Goal: Task Accomplishment & Management: Complete application form

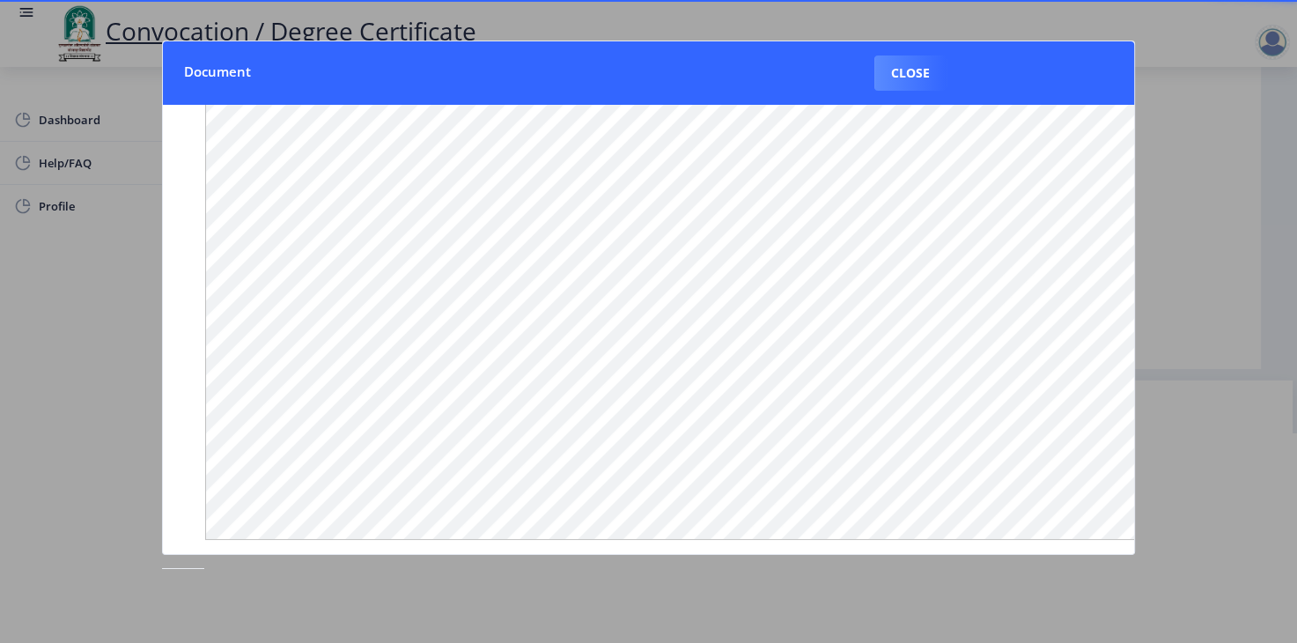
scroll to position [202, 0]
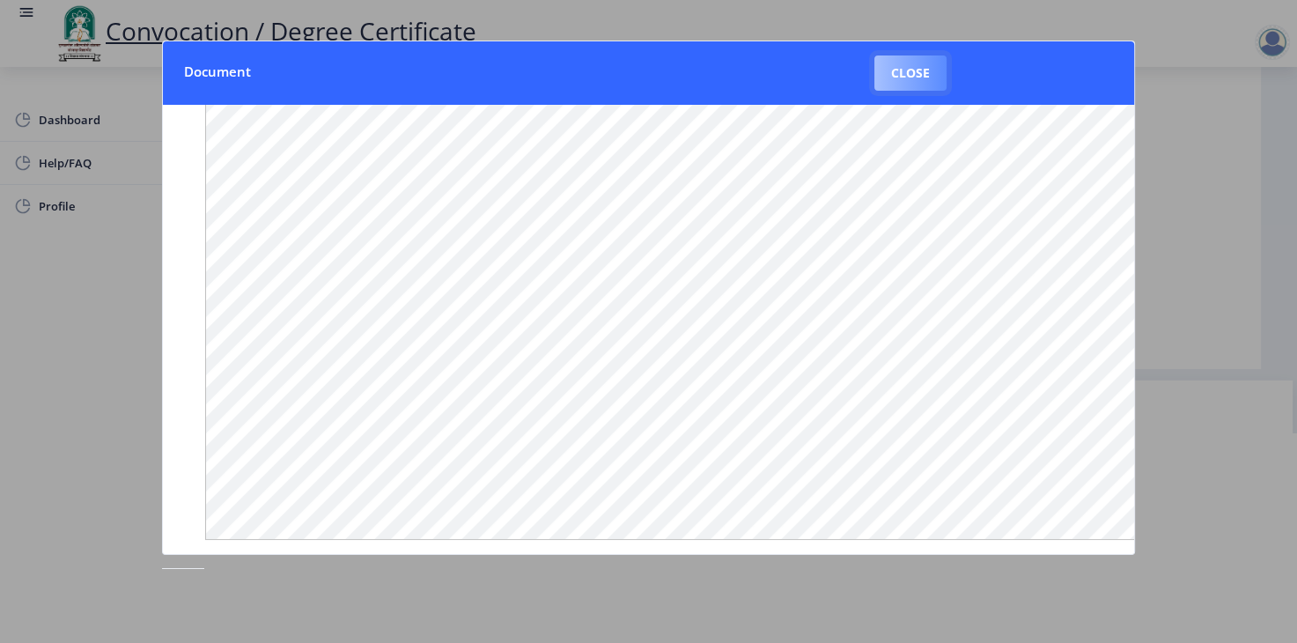
click at [887, 66] on button "Close" at bounding box center [910, 72] width 72 height 35
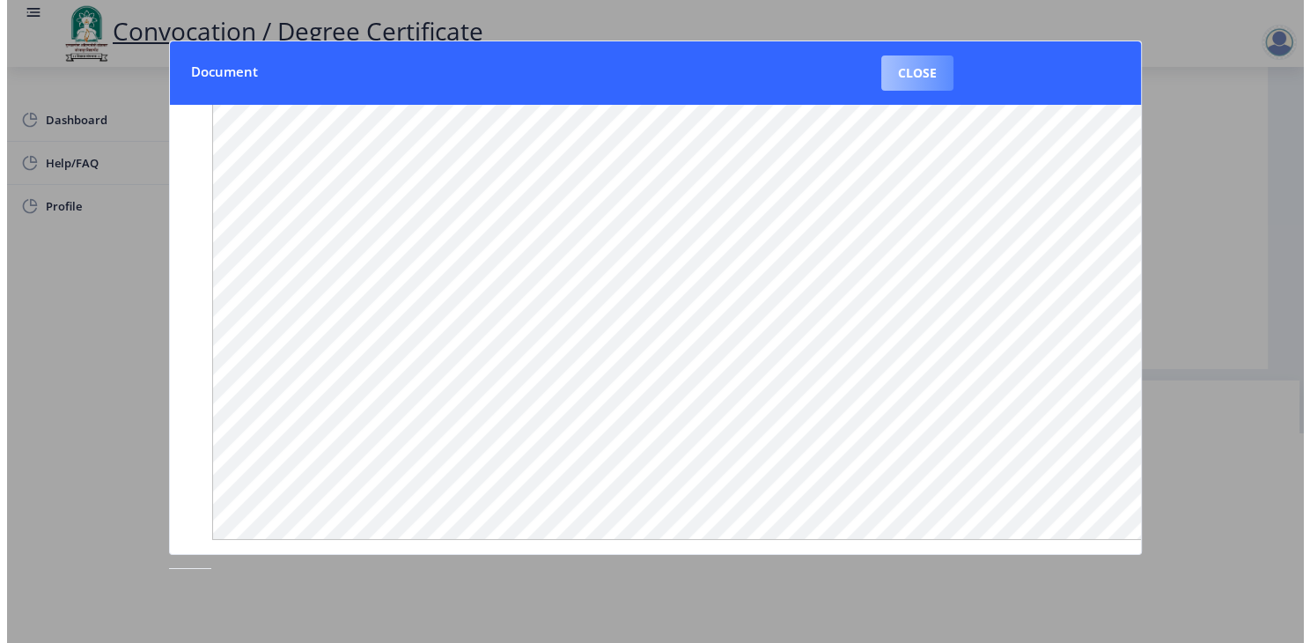
scroll to position [38, 0]
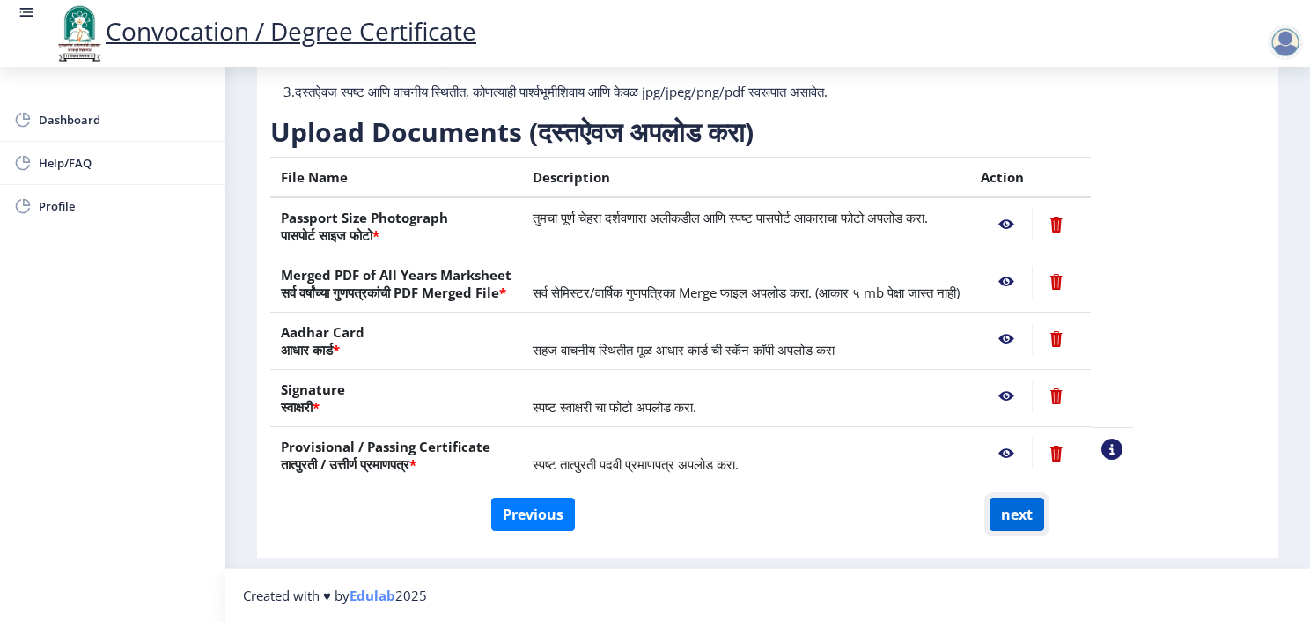
click at [1011, 500] on button "next" at bounding box center [1017, 513] width 55 height 33
select select
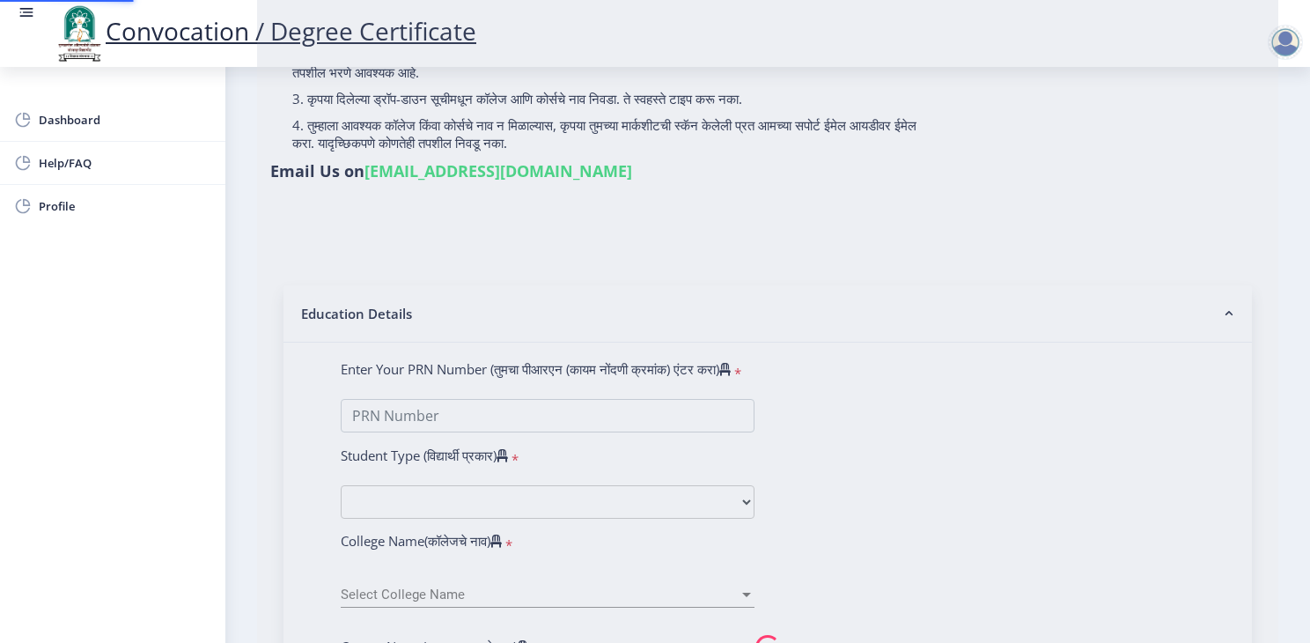
scroll to position [0, 0]
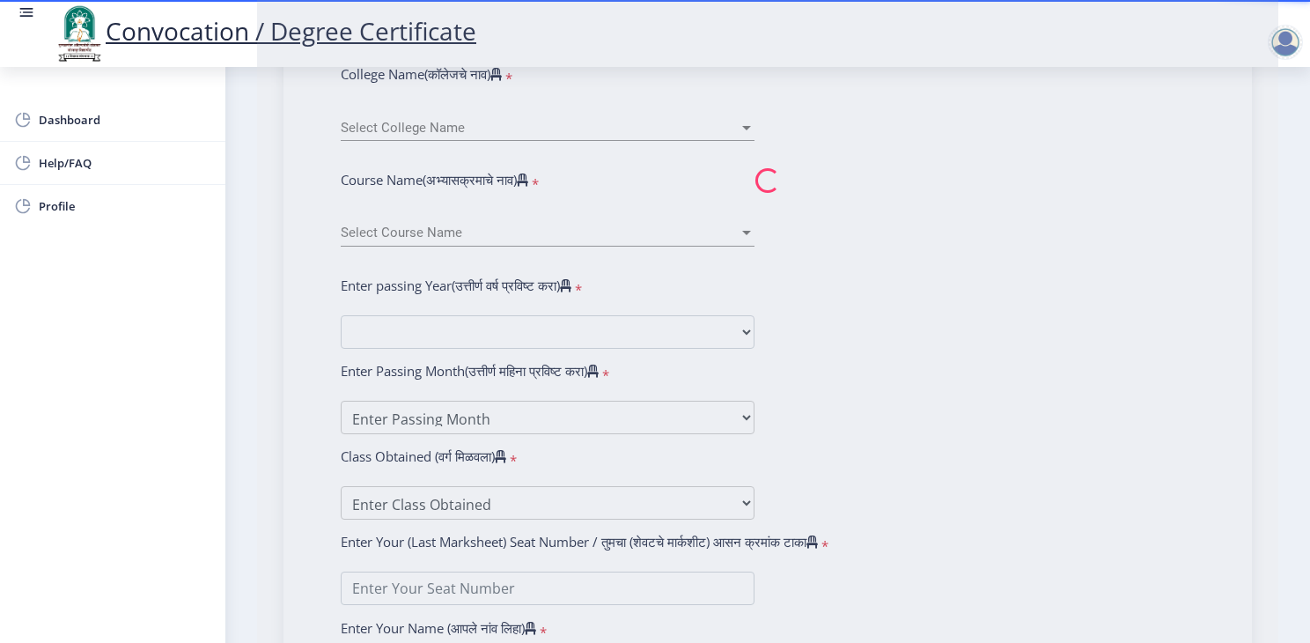
scroll to position [655, 0]
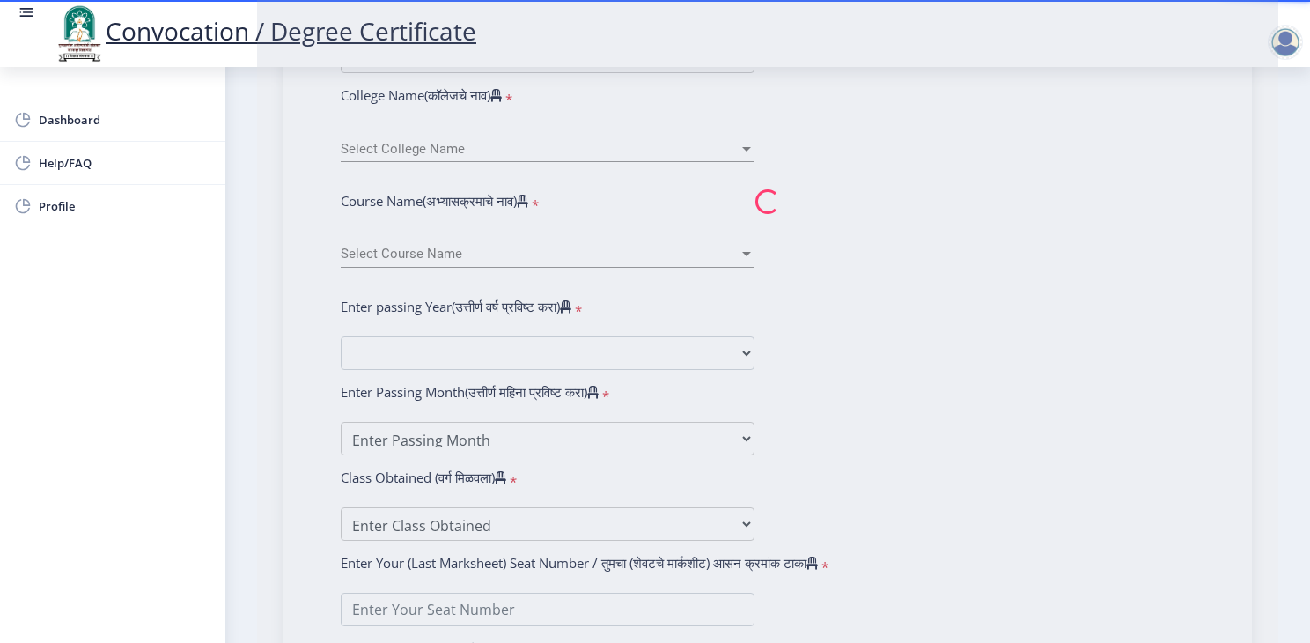
select select
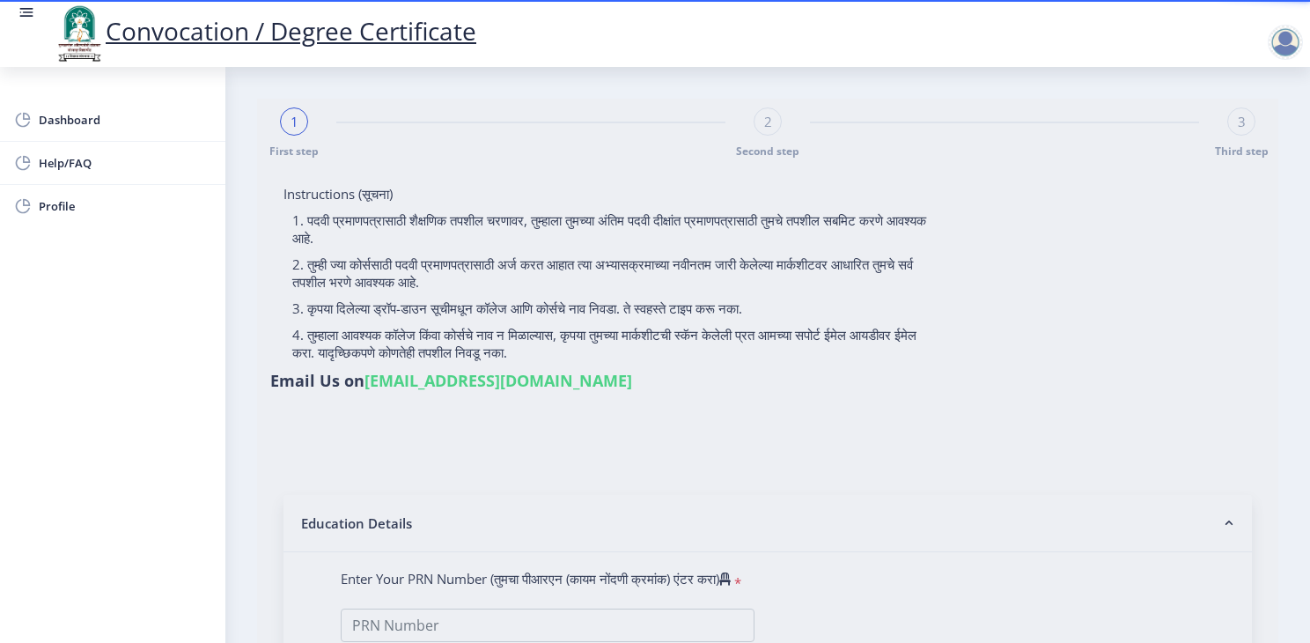
select select
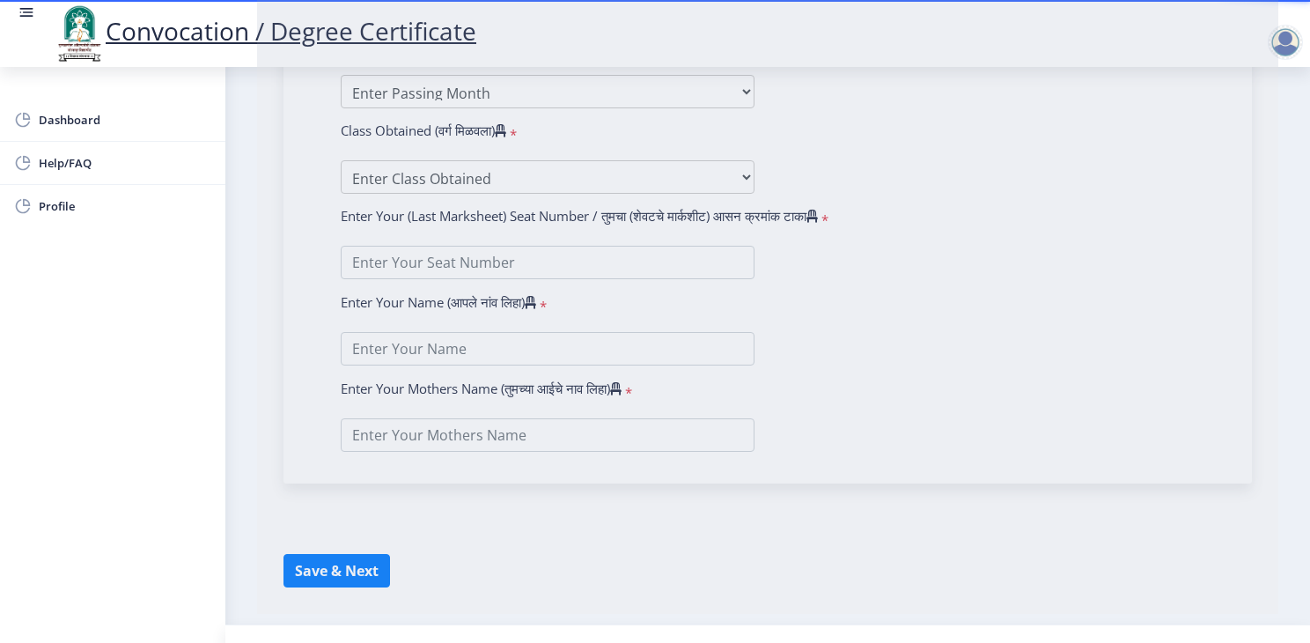
scroll to position [1007, 0]
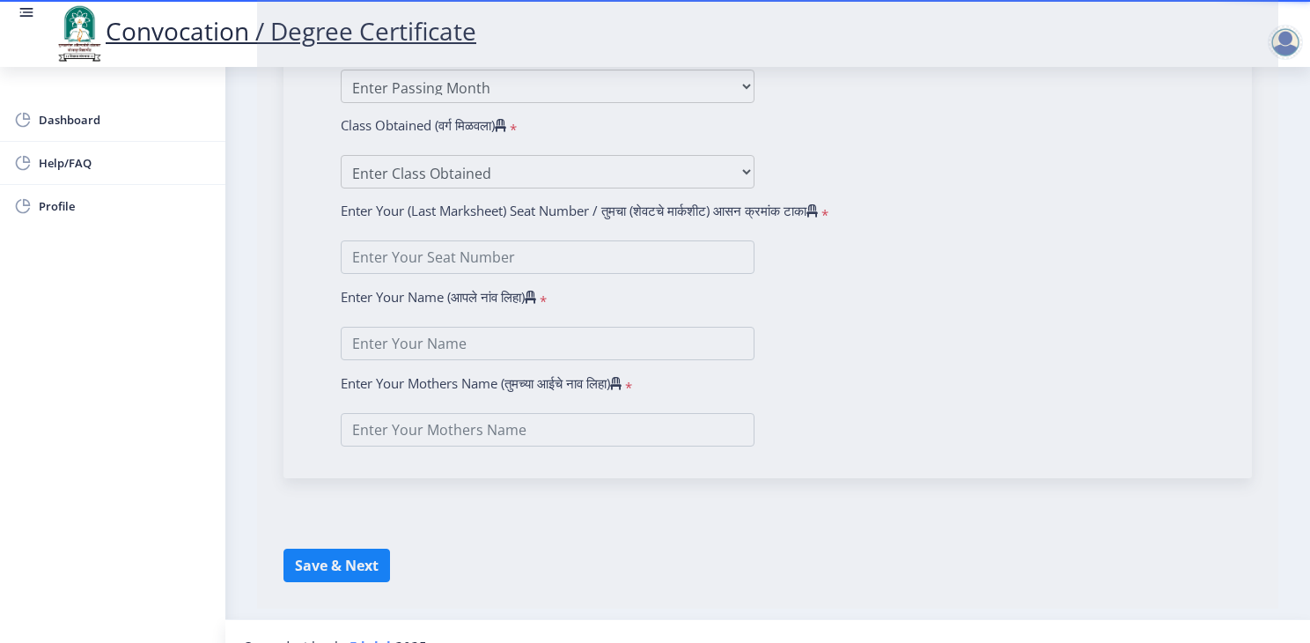
type input "LANDAGE KIRAN SUBHASH"
type input "kastura"
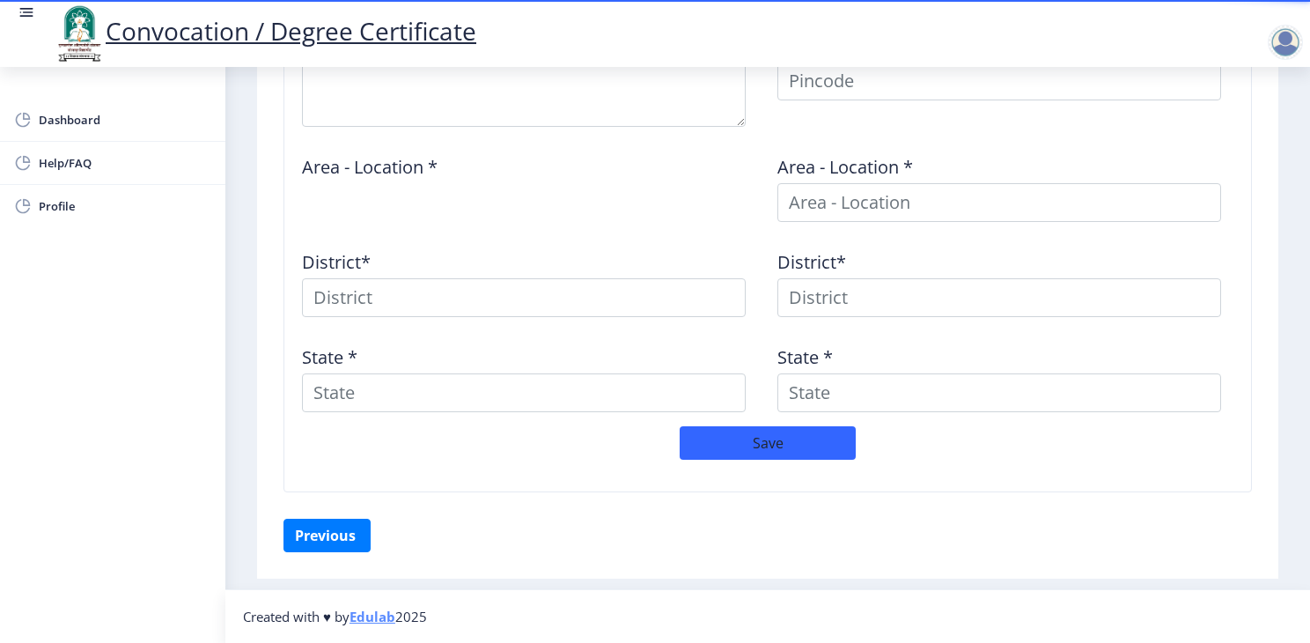
scroll to position [792, 0]
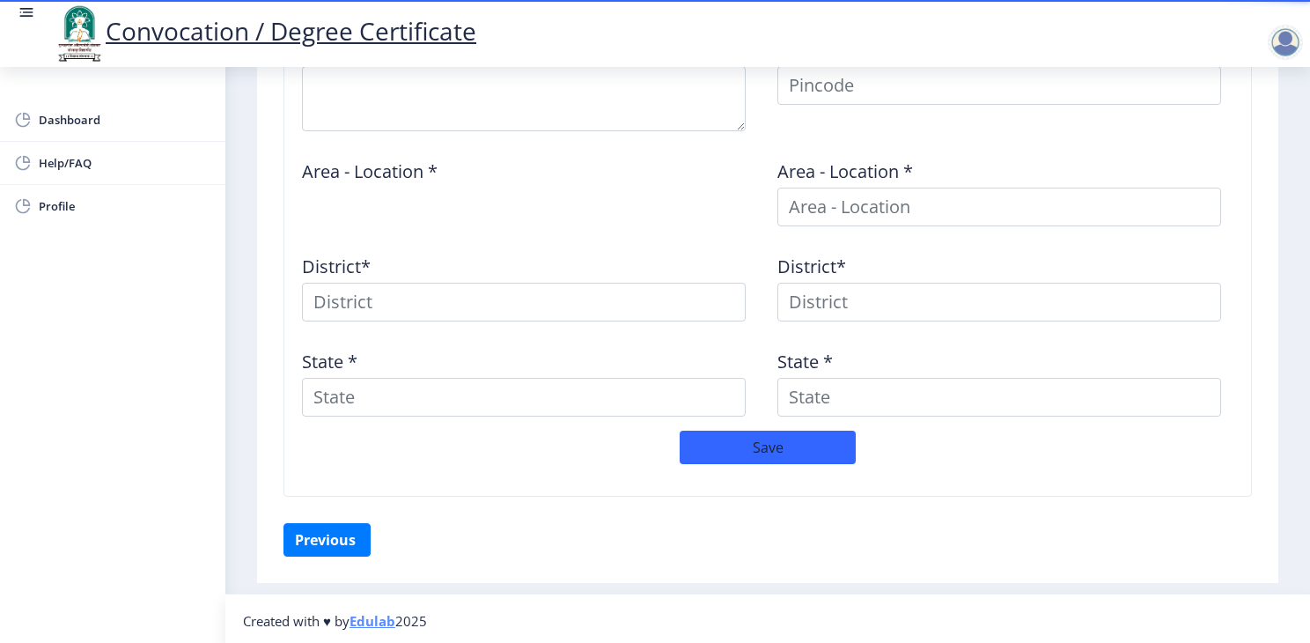
type textarea "Near Shafi Tinwala House Budhawar Peth Akkalkot"
type input "413216"
type input "Akkalkot S.O"
type input "SOLAPUR"
type input "Maharashtra"
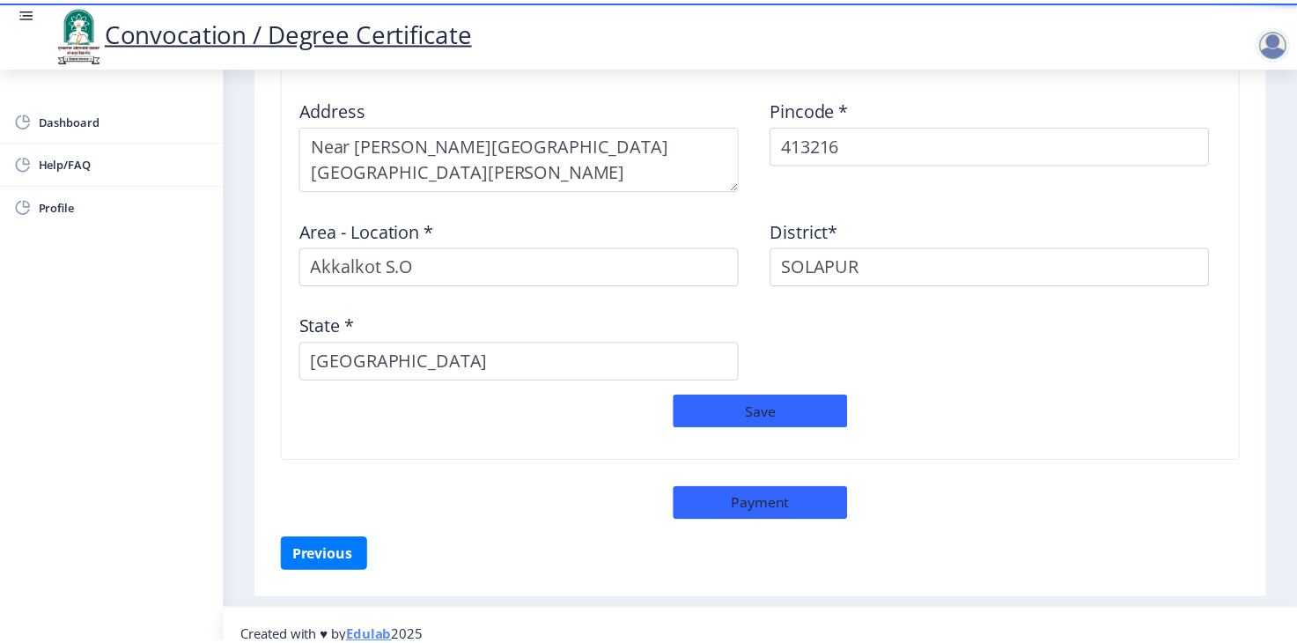
scroll to position [1563, 0]
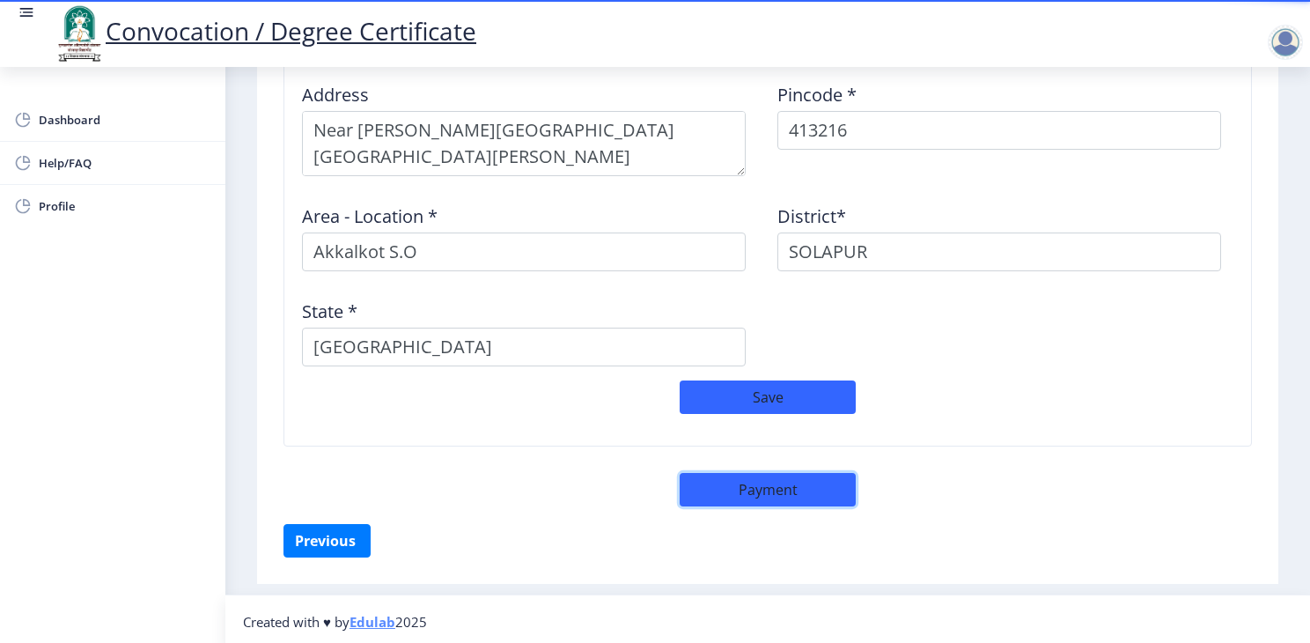
click at [803, 494] on button "Payment" at bounding box center [768, 489] width 176 height 33
select select "sealed"
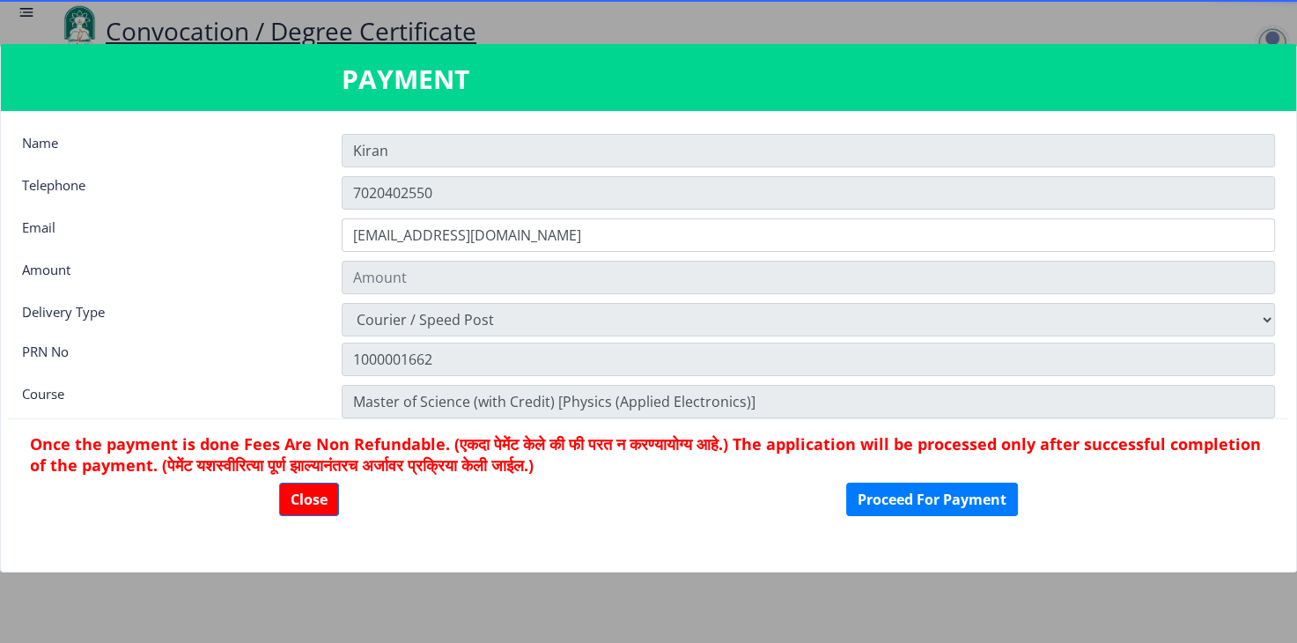
scroll to position [1561, 0]
click at [863, 496] on button "Proceed For Payment" at bounding box center [932, 498] width 172 height 33
type input "1885"
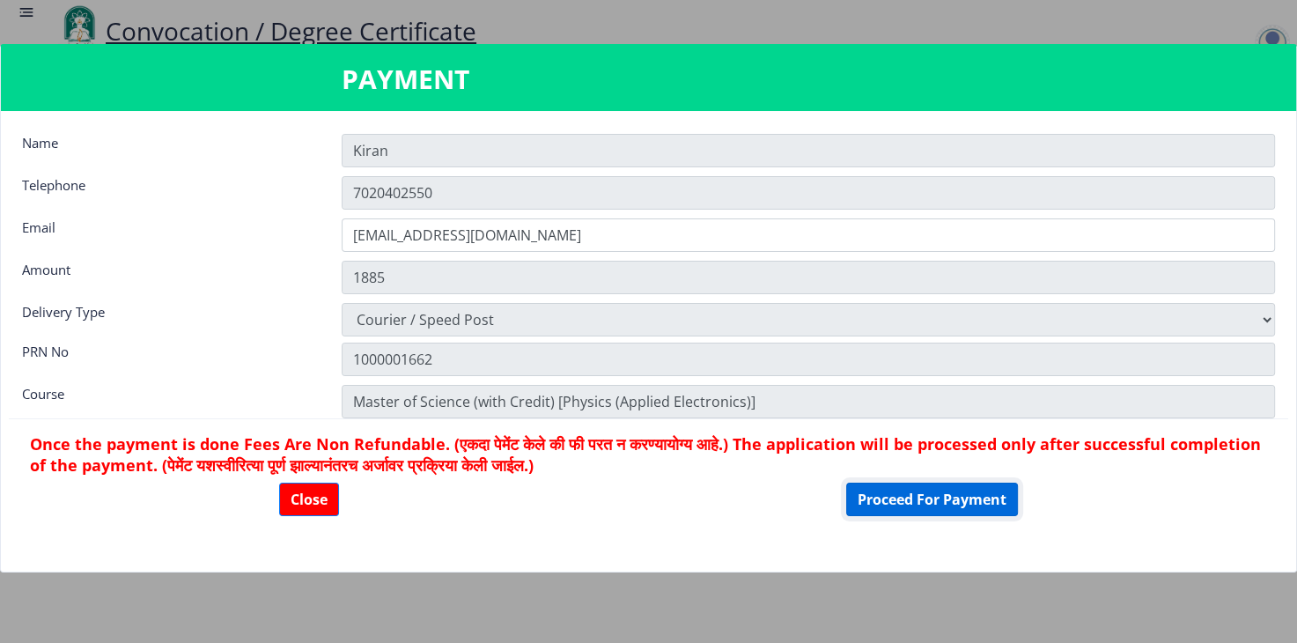
click at [895, 494] on button "Proceed For Payment" at bounding box center [932, 498] width 172 height 33
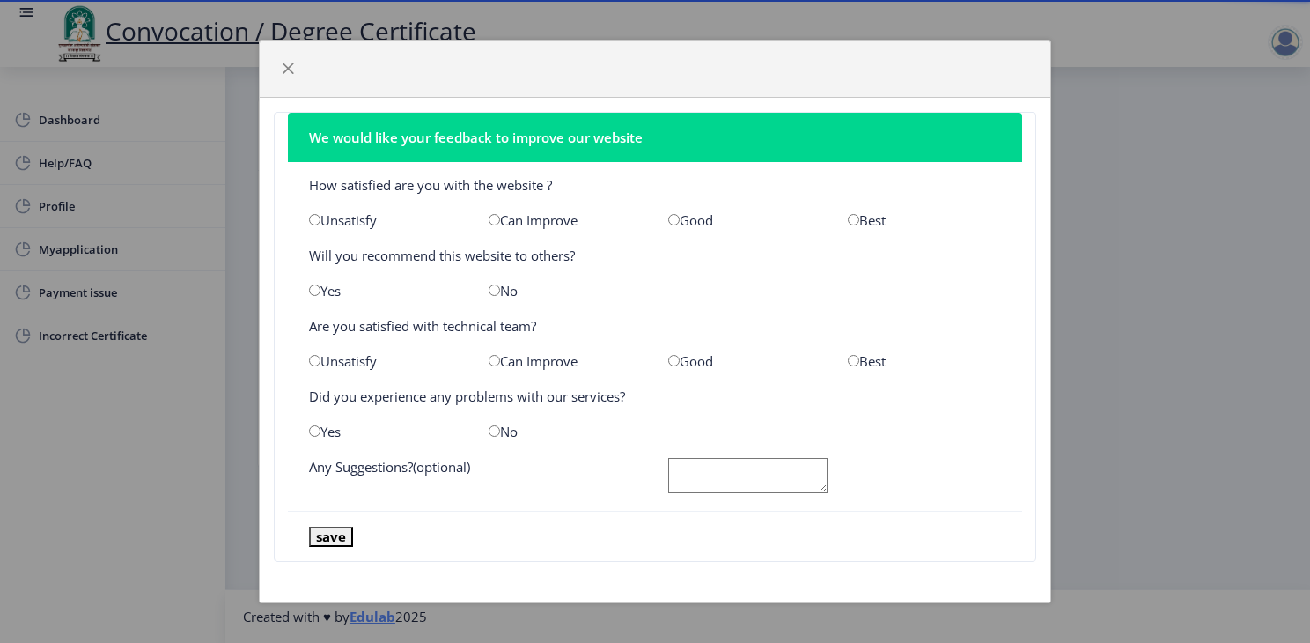
click at [492, 219] on input "radio" at bounding box center [494, 219] width 11 height 11
radio input "true"
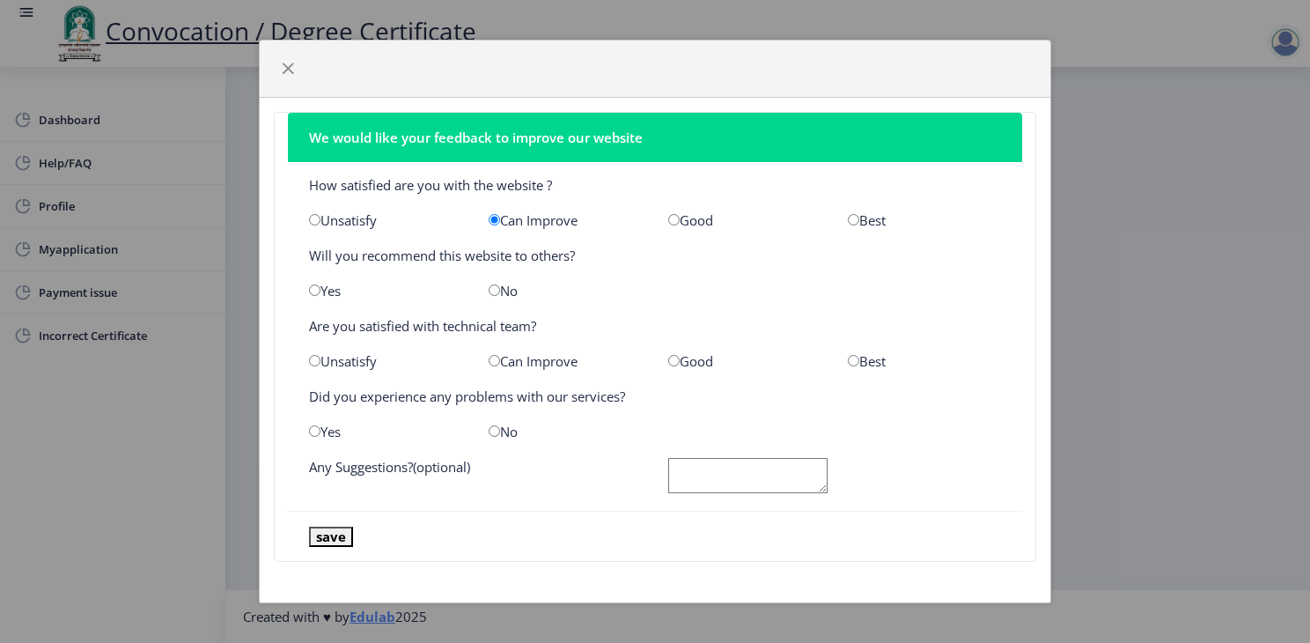
click at [495, 290] on input "radio" at bounding box center [494, 289] width 11 height 11
radio input "true"
click at [674, 357] on input "radio" at bounding box center [673, 360] width 11 height 11
radio input "true"
click at [489, 432] on input "radio" at bounding box center [494, 430] width 11 height 11
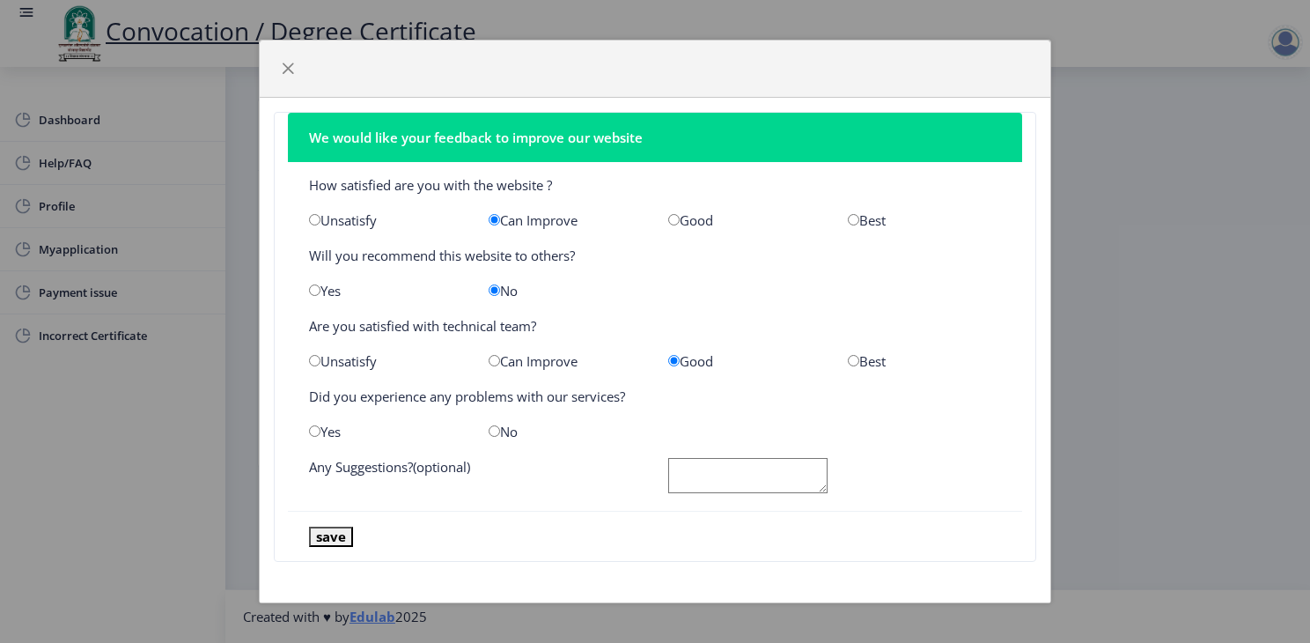
radio input "true"
click at [338, 541] on button "save" at bounding box center [331, 536] width 44 height 20
click at [684, 469] on textarea at bounding box center [747, 476] width 159 height 36
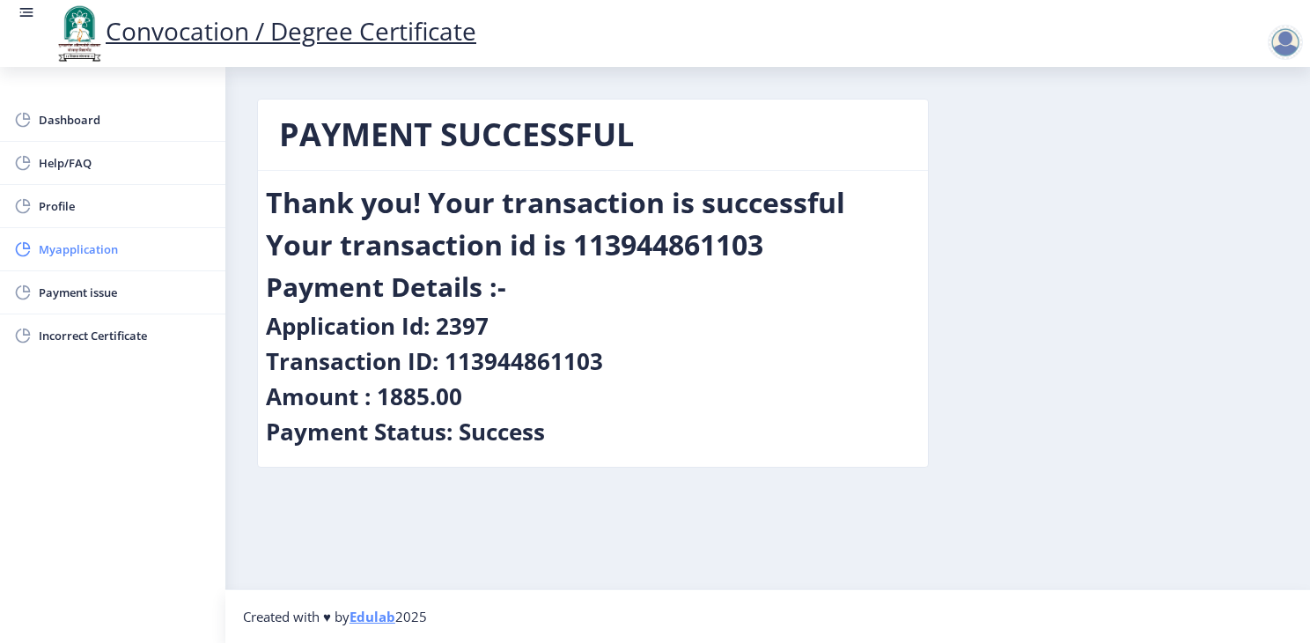
click at [113, 244] on span "Myapplication" at bounding box center [125, 249] width 173 height 21
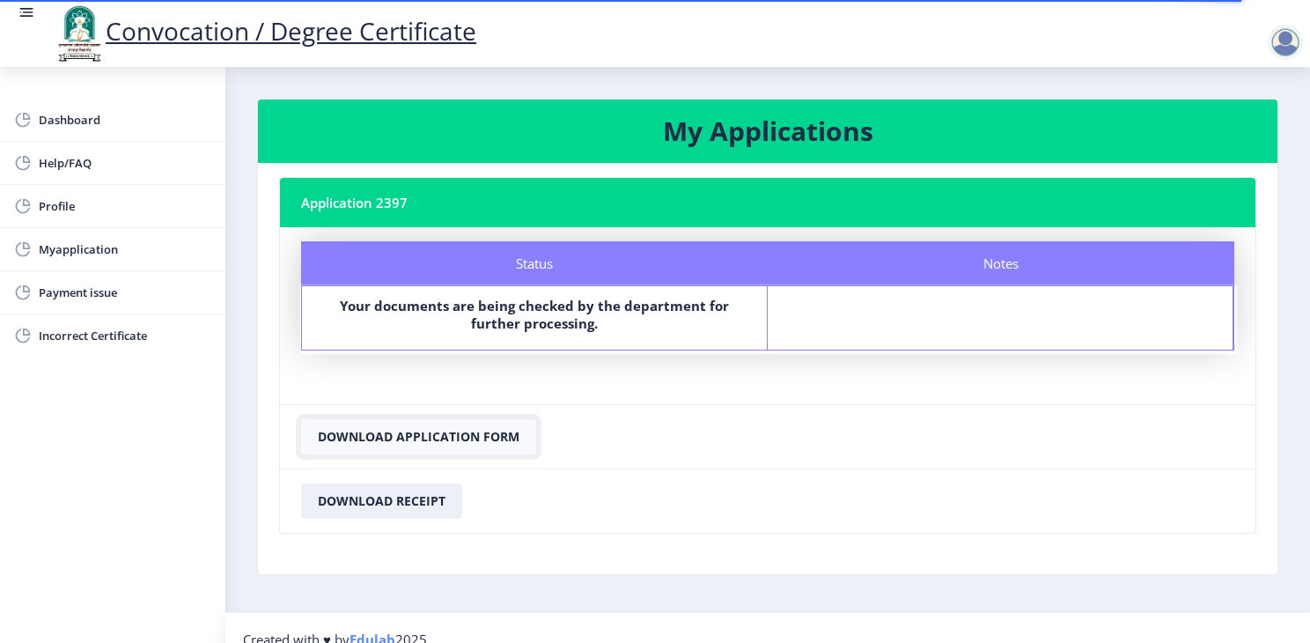
click at [443, 438] on button "Download Application Form" at bounding box center [418, 436] width 235 height 35
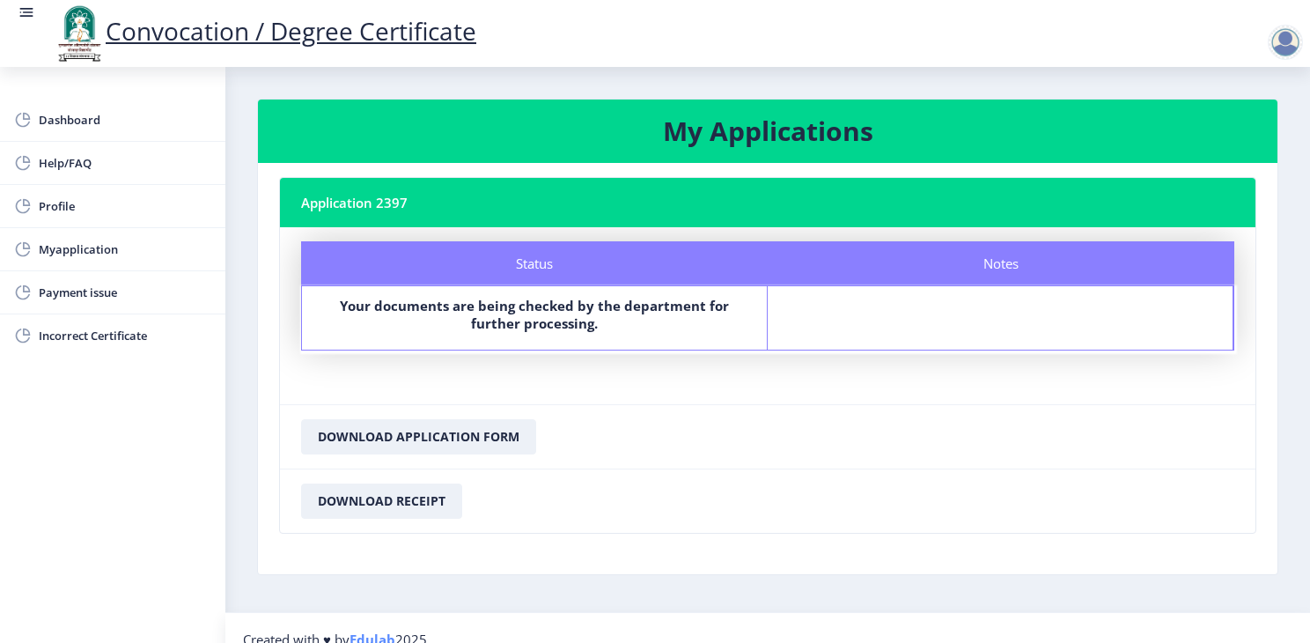
click at [1278, 45] on div at bounding box center [1285, 42] width 35 height 35
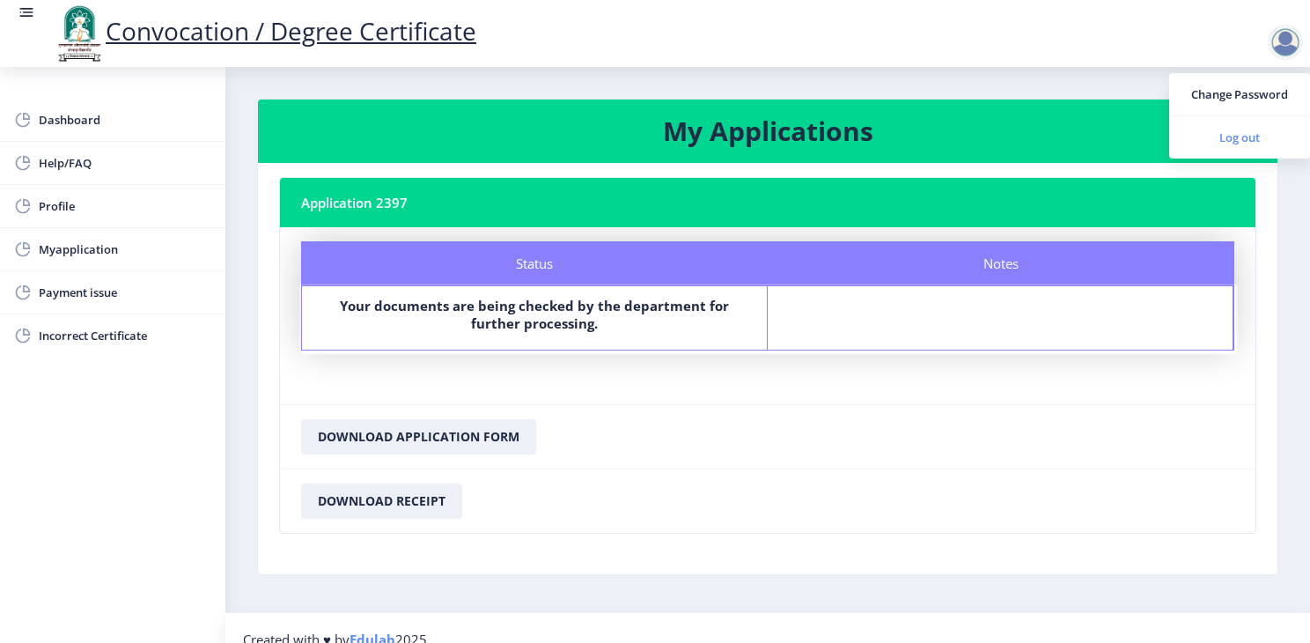
click at [1219, 135] on span "Log out" at bounding box center [1239, 137] width 113 height 21
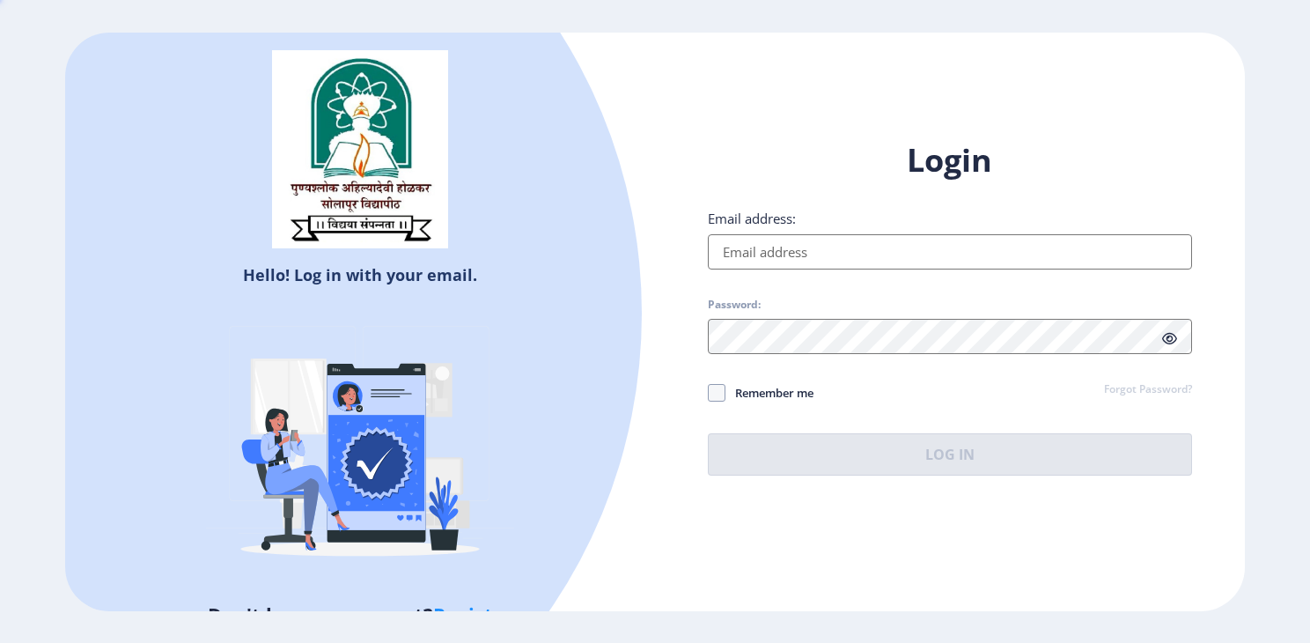
type input "kiranlandage@gmail.com"
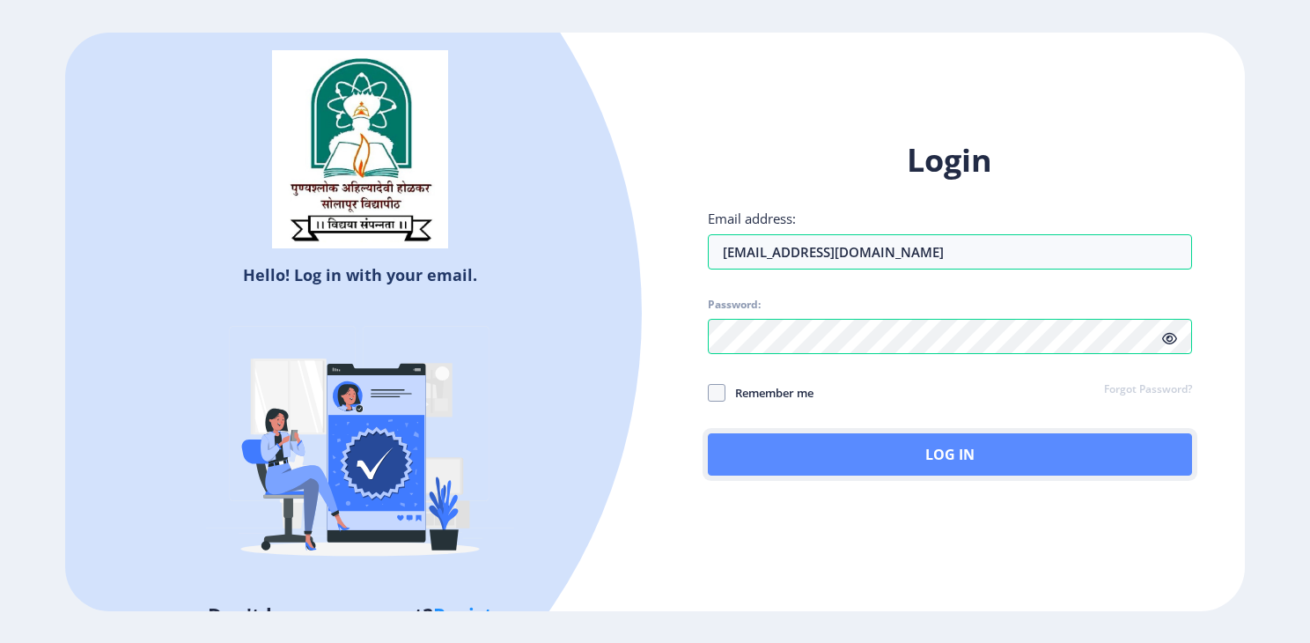
click at [953, 459] on button "Log In" at bounding box center [950, 454] width 484 height 42
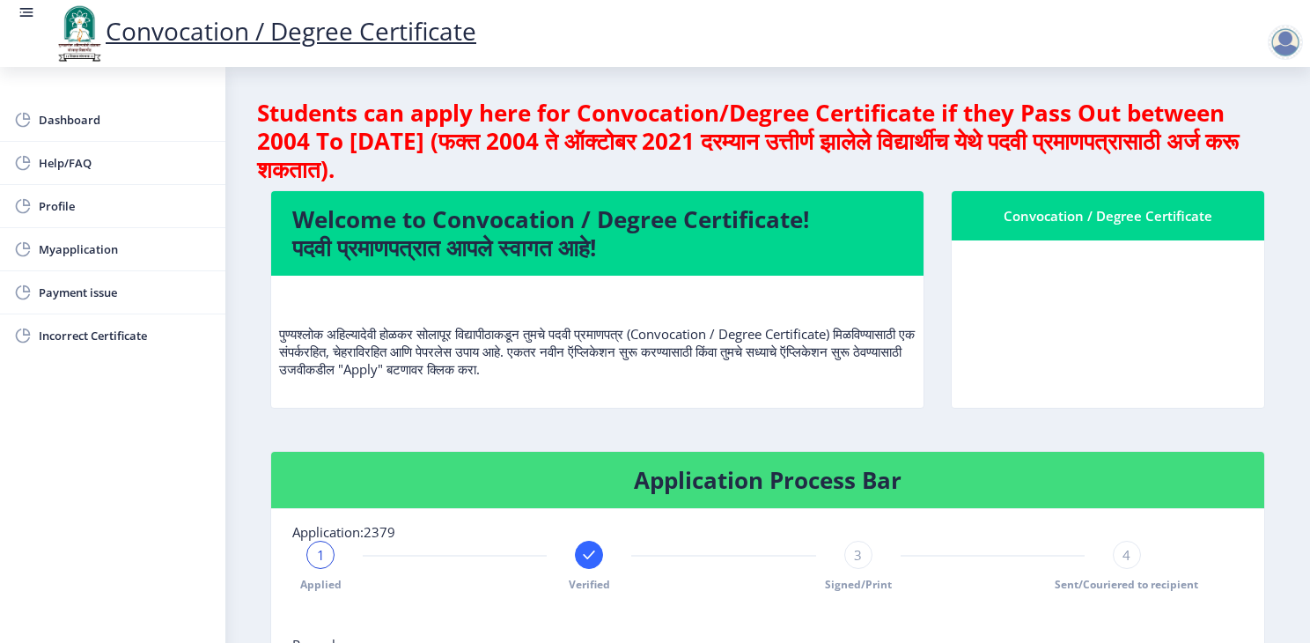
click at [959, 149] on h4 "Students can apply here for Convocation/Degree Certificate if they Pass Out bet…" at bounding box center [767, 141] width 1021 height 85
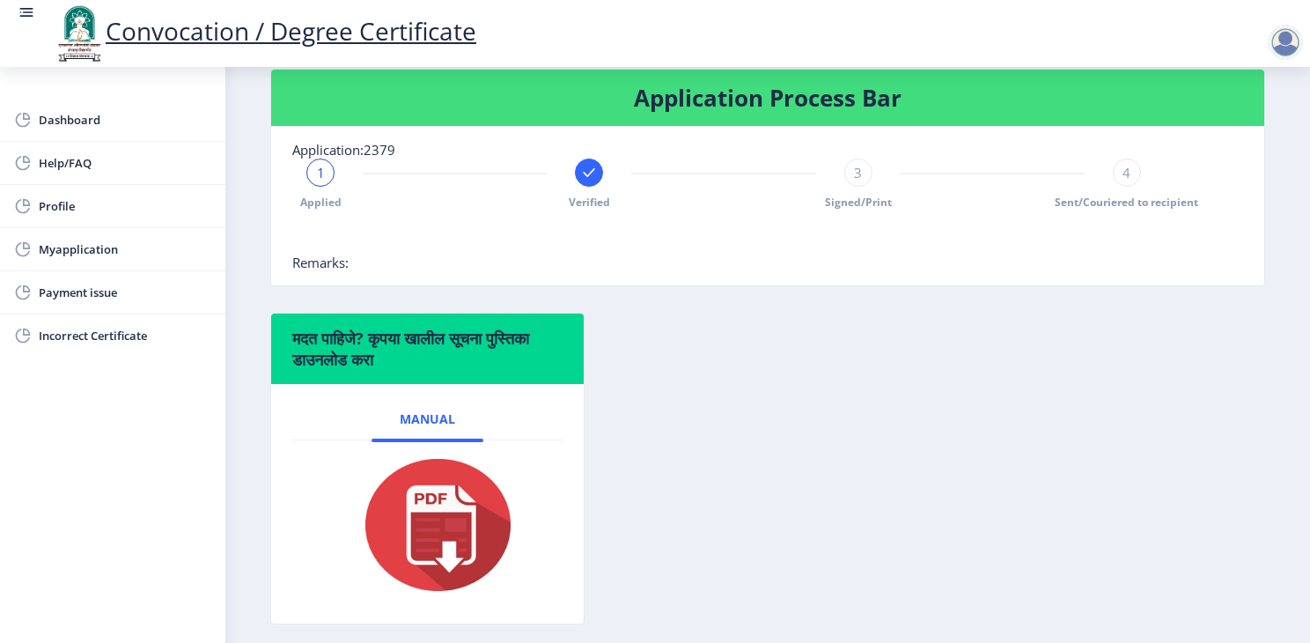
scroll to position [347, 0]
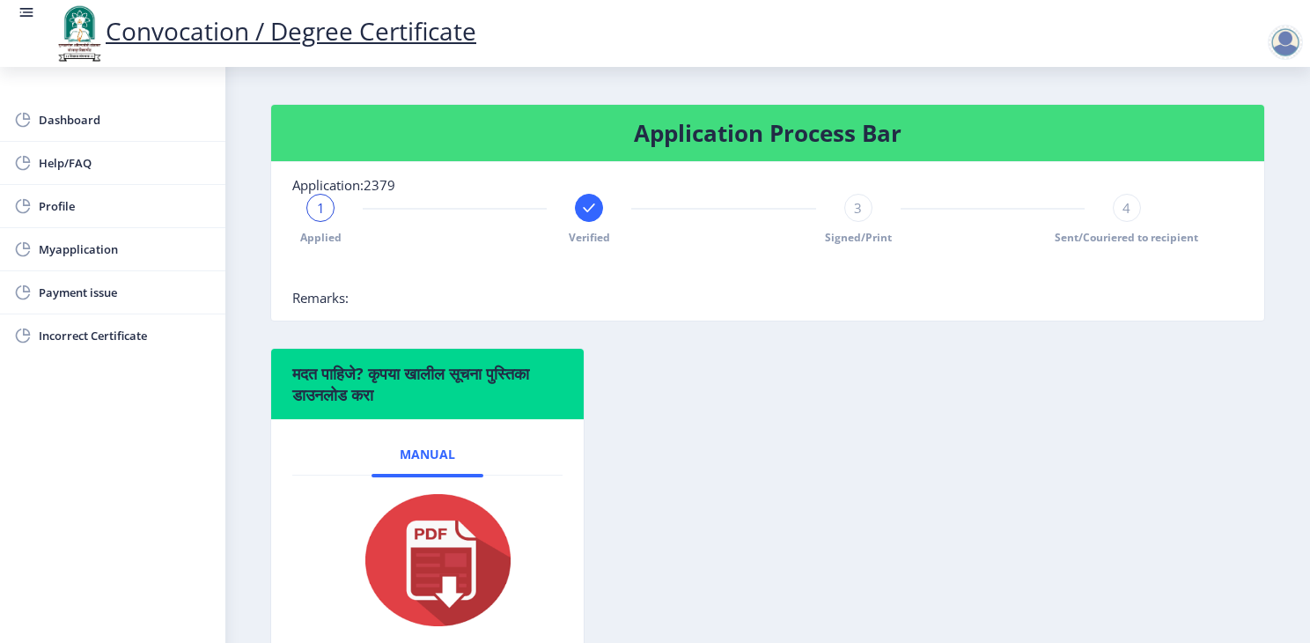
click at [854, 212] on span "3" at bounding box center [858, 208] width 8 height 18
click at [1127, 219] on div "4" at bounding box center [1127, 208] width 28 height 28
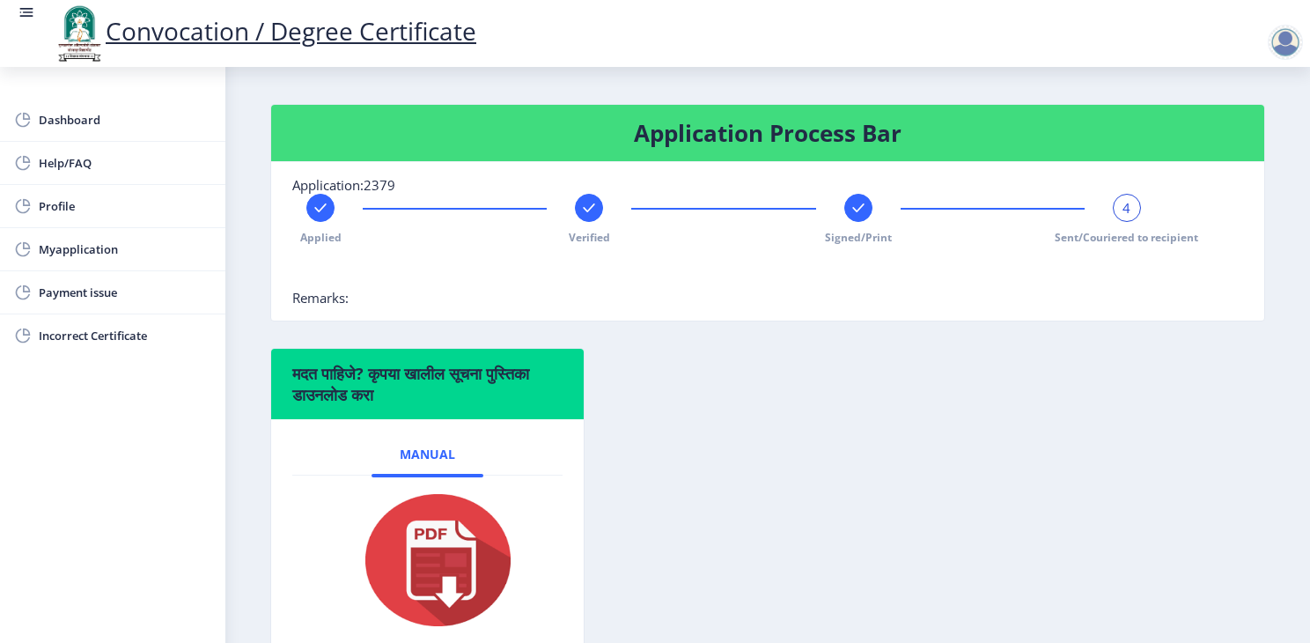
click at [1127, 219] on div "4" at bounding box center [1127, 208] width 28 height 28
click at [322, 206] on icon at bounding box center [319, 207] width 11 height 9
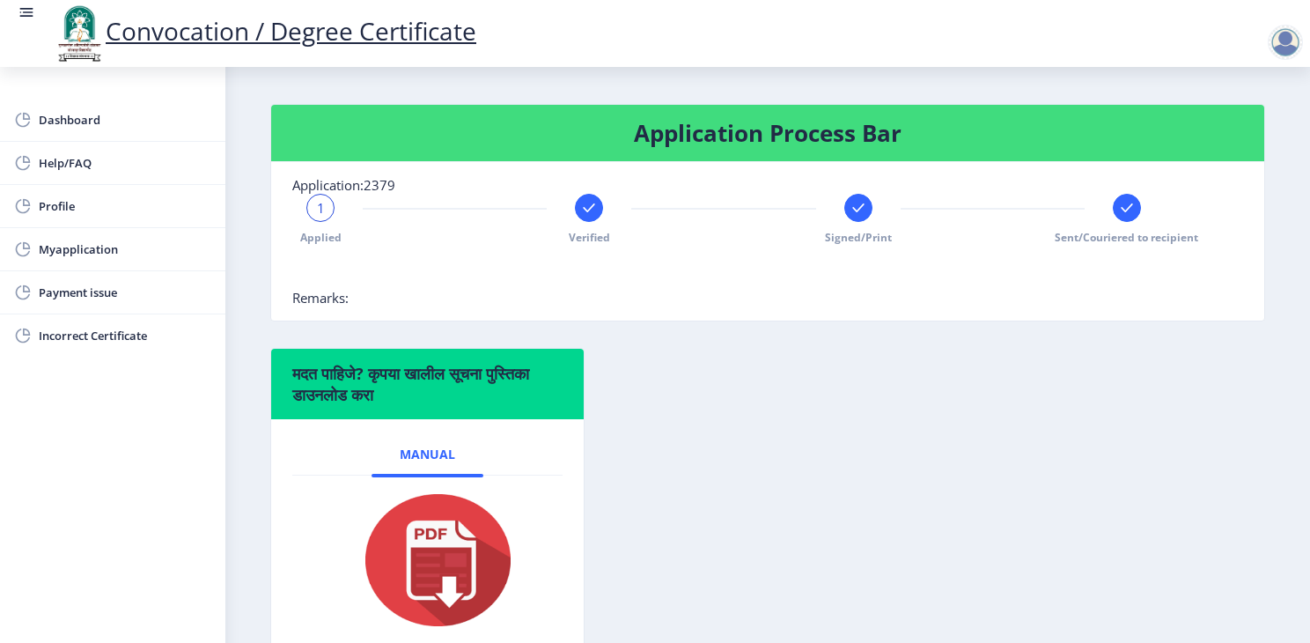
click at [322, 206] on span "1" at bounding box center [321, 208] width 8 height 18
click at [320, 213] on span "1" at bounding box center [321, 208] width 8 height 18
click at [580, 200] on rect at bounding box center [589, 208] width 18 height 18
click at [856, 199] on rect at bounding box center [859, 208] width 18 height 18
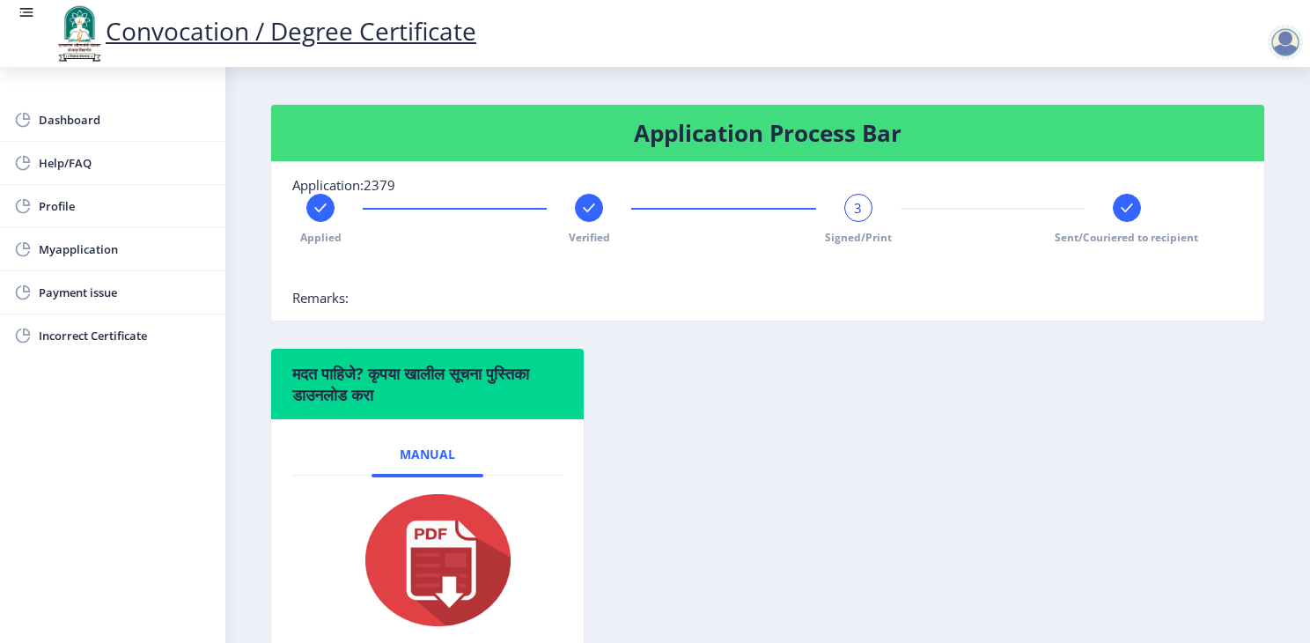
click at [1118, 199] on rect at bounding box center [1127, 208] width 18 height 18
click at [585, 212] on rect at bounding box center [589, 208] width 18 height 18
click at [844, 209] on div at bounding box center [858, 208] width 28 height 28
click at [1125, 203] on rect at bounding box center [1127, 208] width 18 height 18
click at [102, 240] on span "Myapplication" at bounding box center [125, 249] width 173 height 21
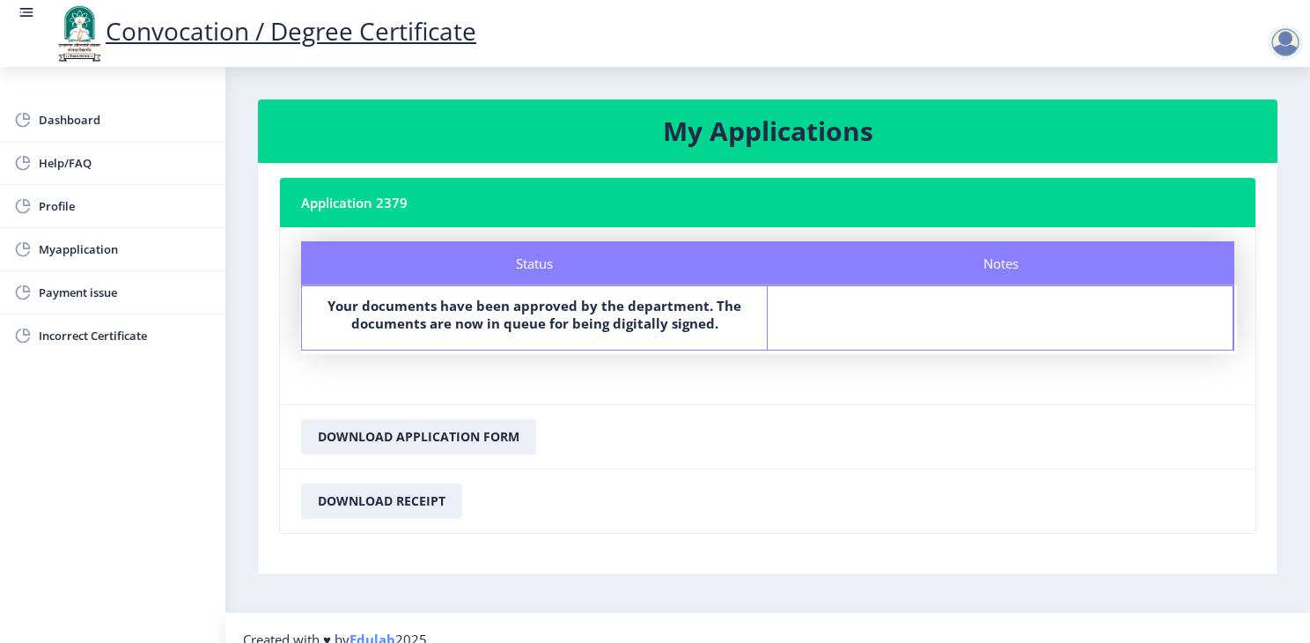
click at [492, 299] on b "Your documents have been approved by the department. The documents are now in q…" at bounding box center [535, 314] width 414 height 35
click at [423, 498] on button "Download Receipt" at bounding box center [381, 500] width 161 height 35
